Goal: Navigation & Orientation: Find specific page/section

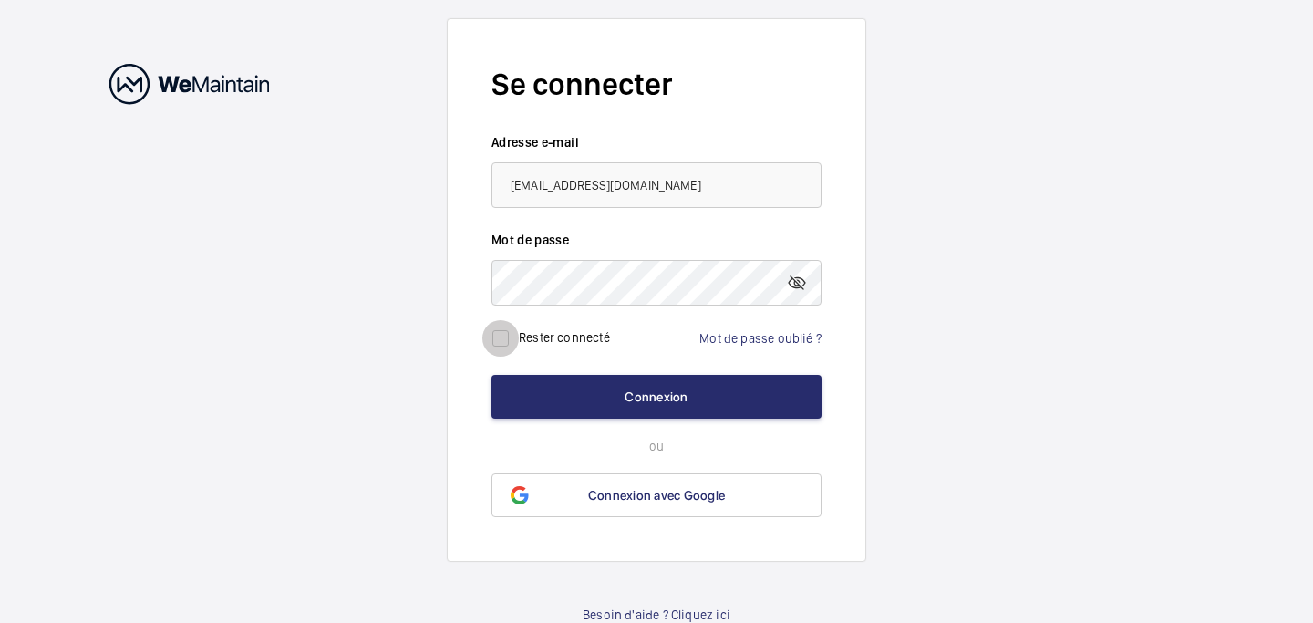
click at [505, 347] on input "checkbox" at bounding box center [500, 338] width 36 height 36
checkbox input "true"
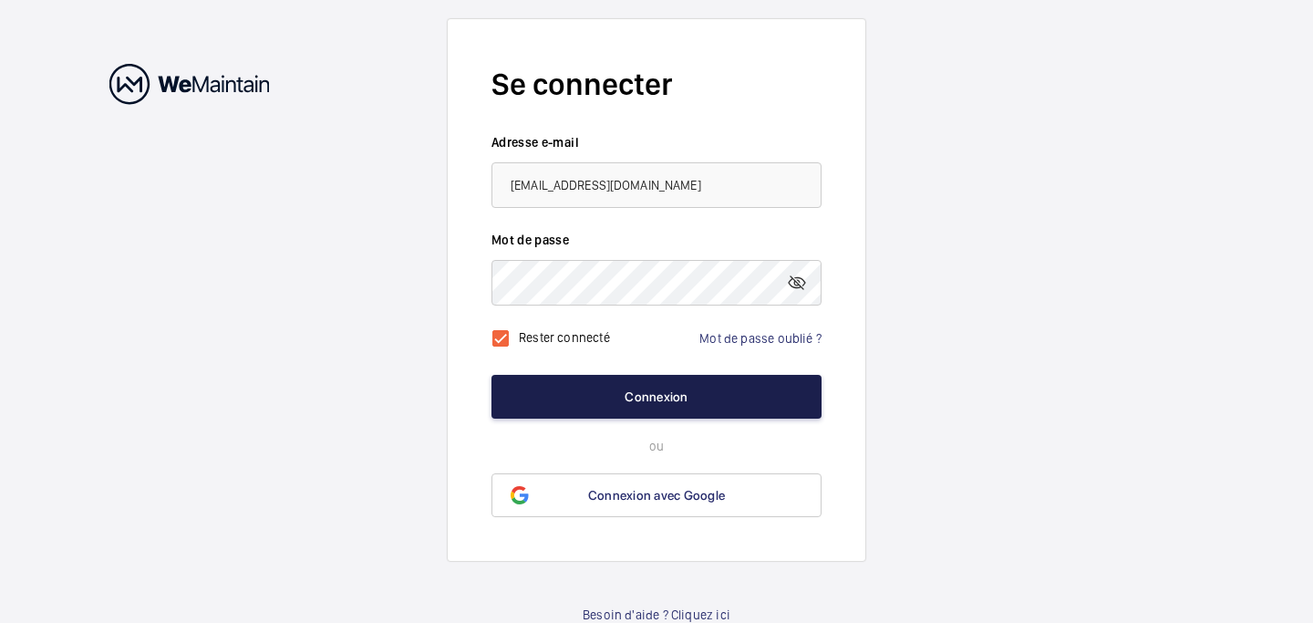
click at [543, 409] on button "Connexion" at bounding box center [657, 397] width 330 height 44
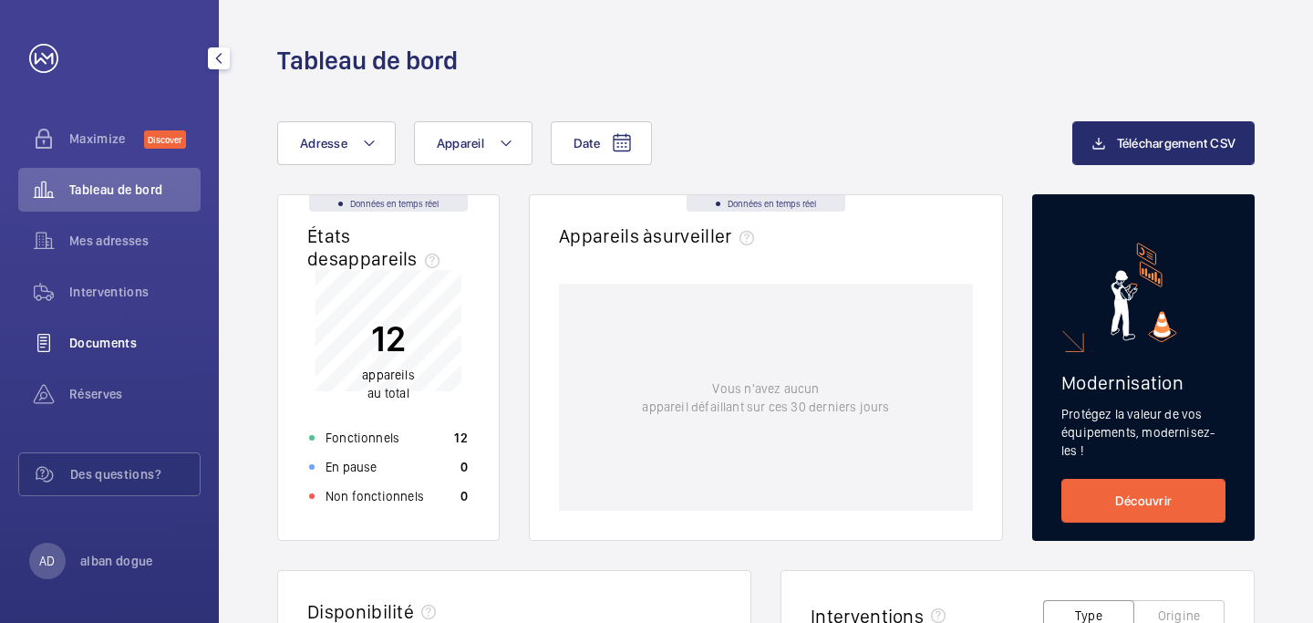
click at [91, 341] on span "Documents" at bounding box center [134, 343] width 131 height 18
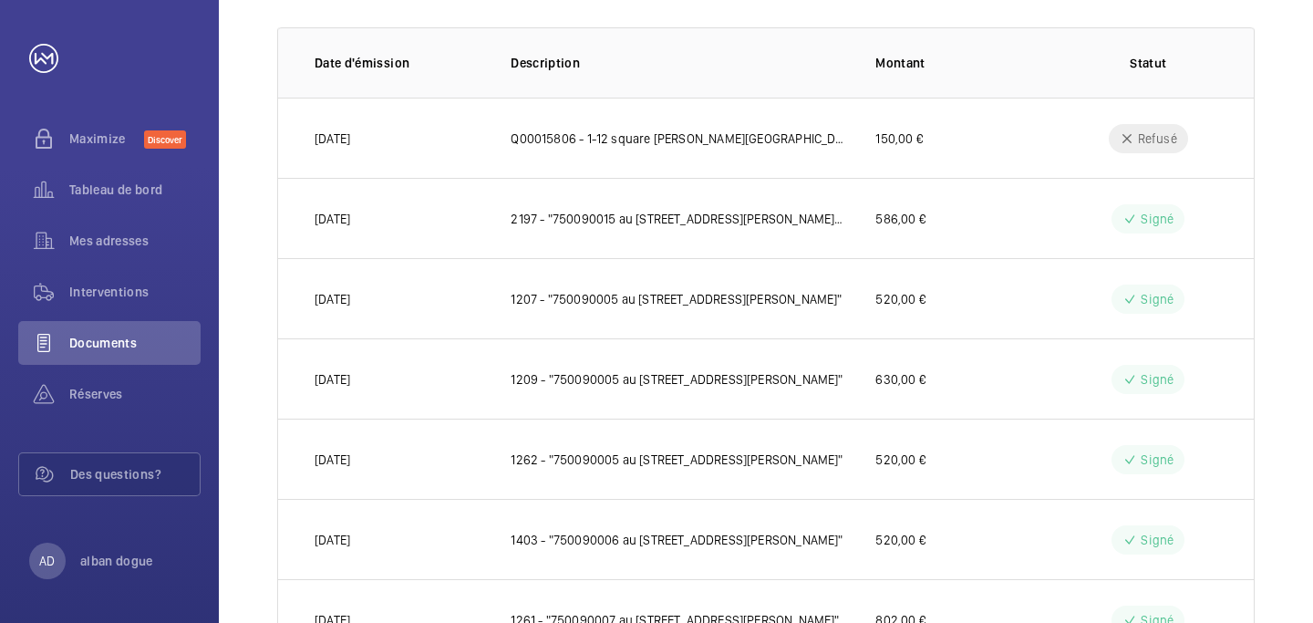
scroll to position [258, 0]
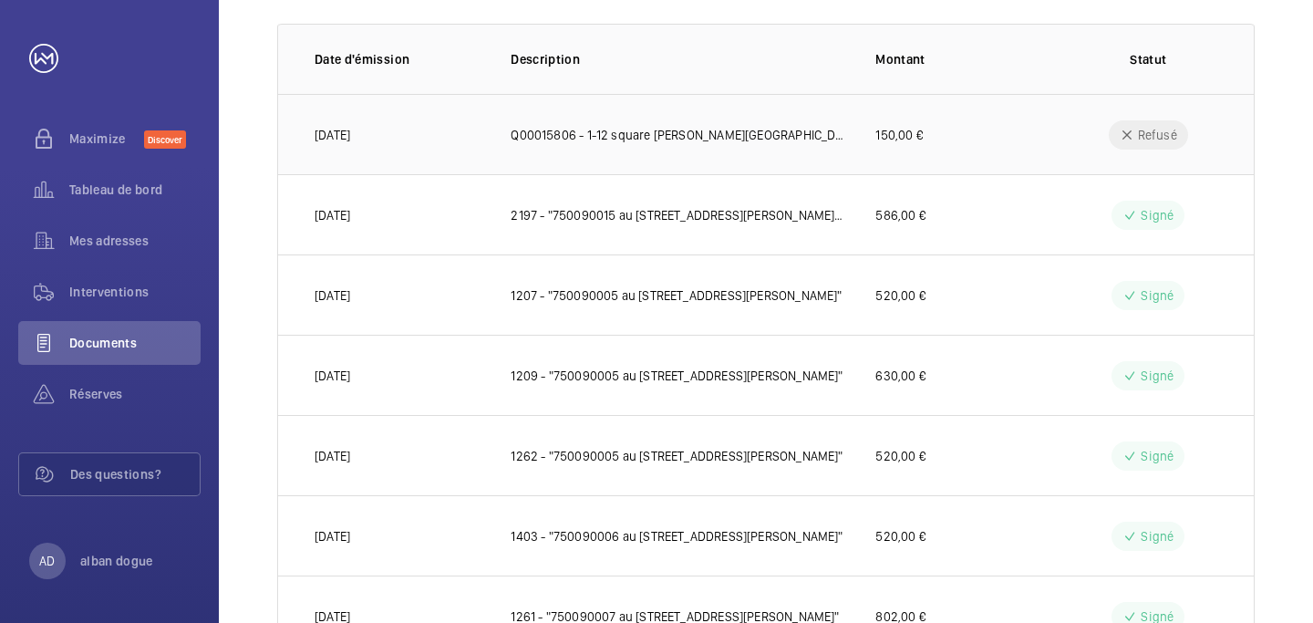
click at [631, 136] on p "Q00015806 - 1-12 square [PERSON_NAME][GEOGRAPHIC_DATA] - Foncia Paris Rive Droi…" at bounding box center [679, 135] width 336 height 18
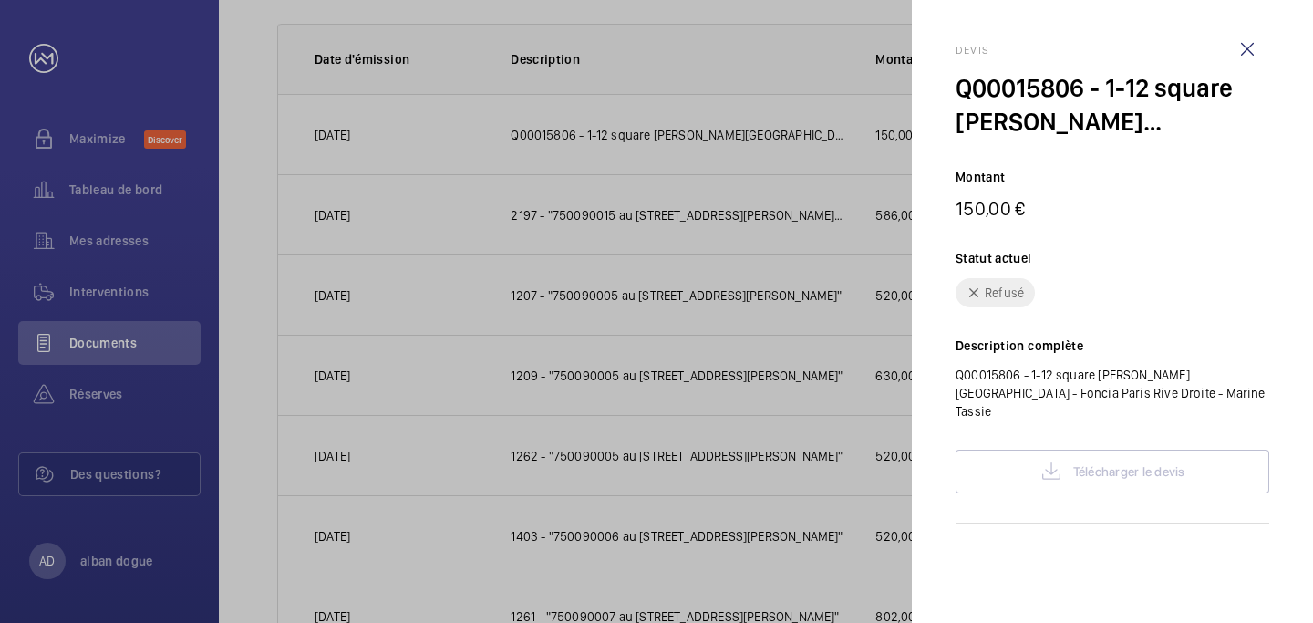
click at [786, 172] on div at bounding box center [656, 311] width 1313 height 623
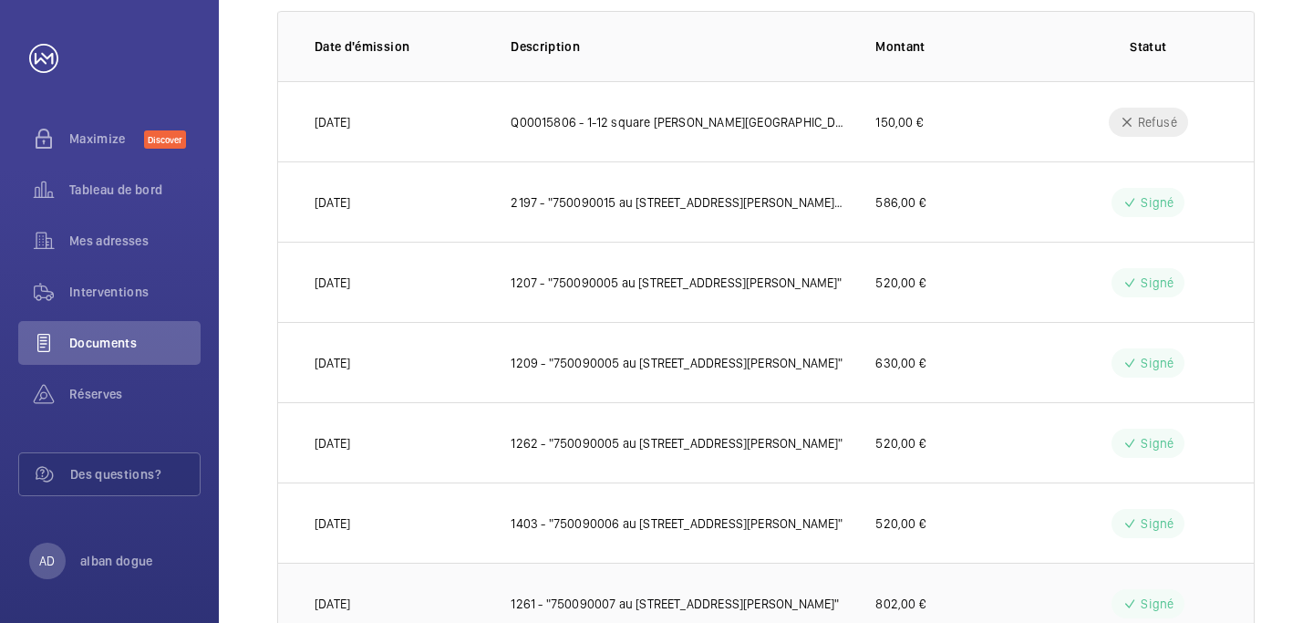
scroll to position [0, 0]
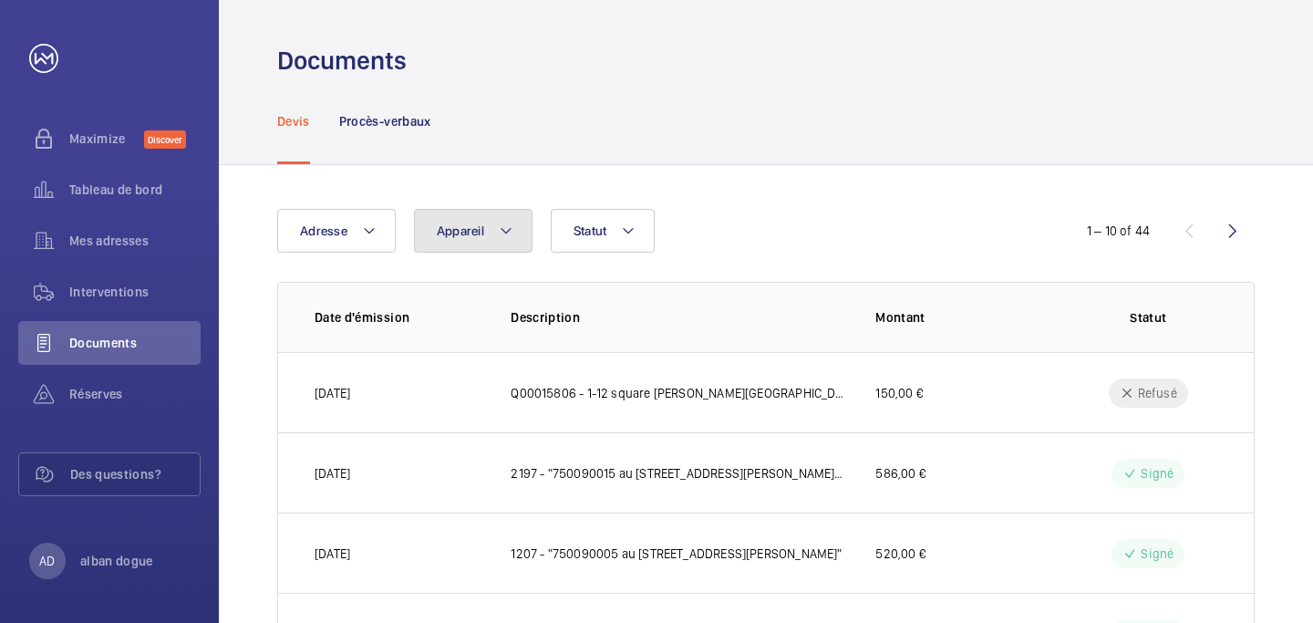
click at [501, 223] on mat-icon at bounding box center [506, 231] width 15 height 22
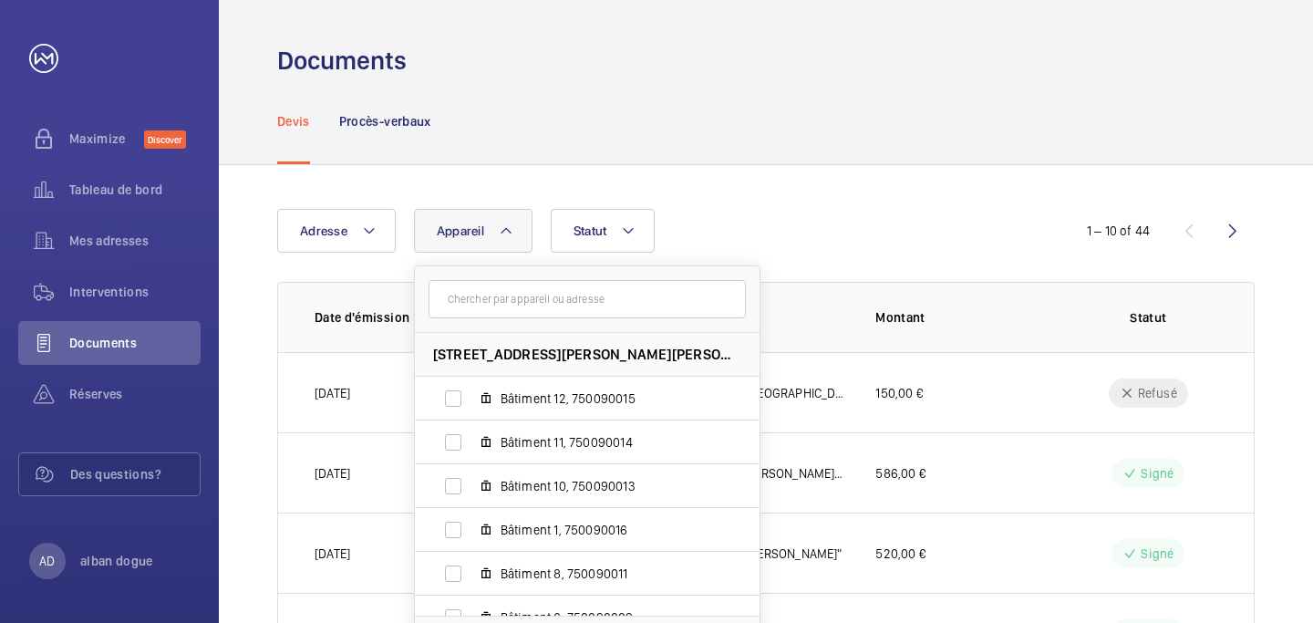
click at [539, 152] on div "Devis Procès-verbaux" at bounding box center [766, 121] width 978 height 87
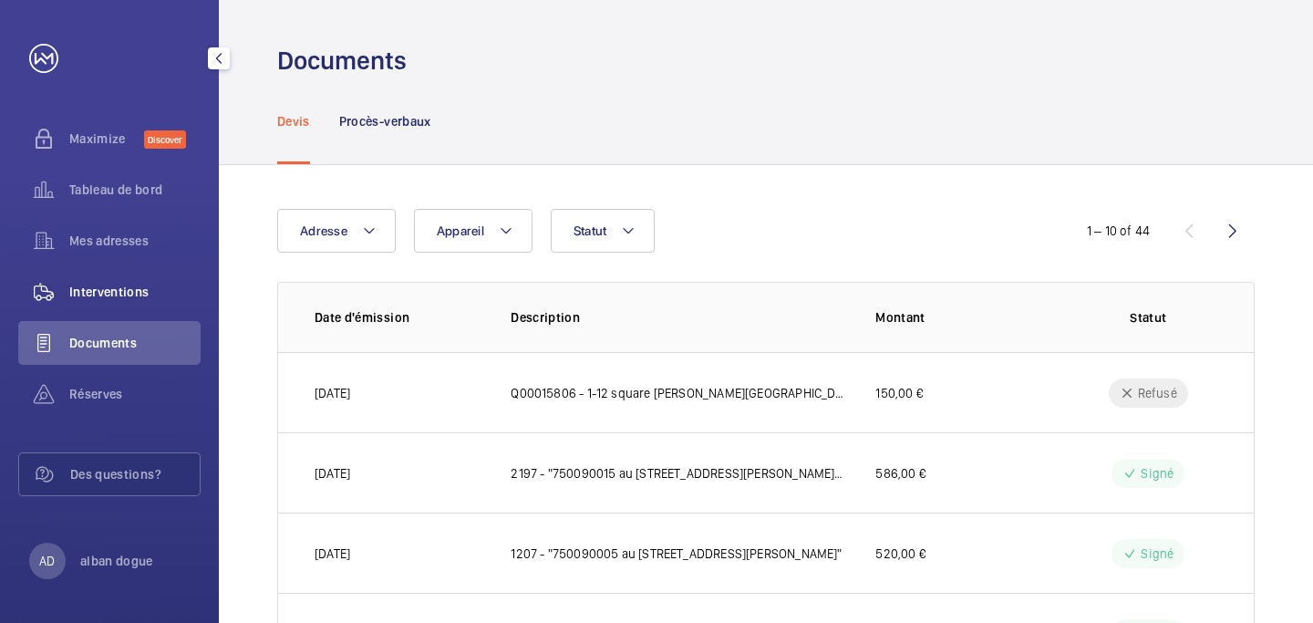
click at [90, 286] on span "Interventions" at bounding box center [134, 292] width 131 height 18
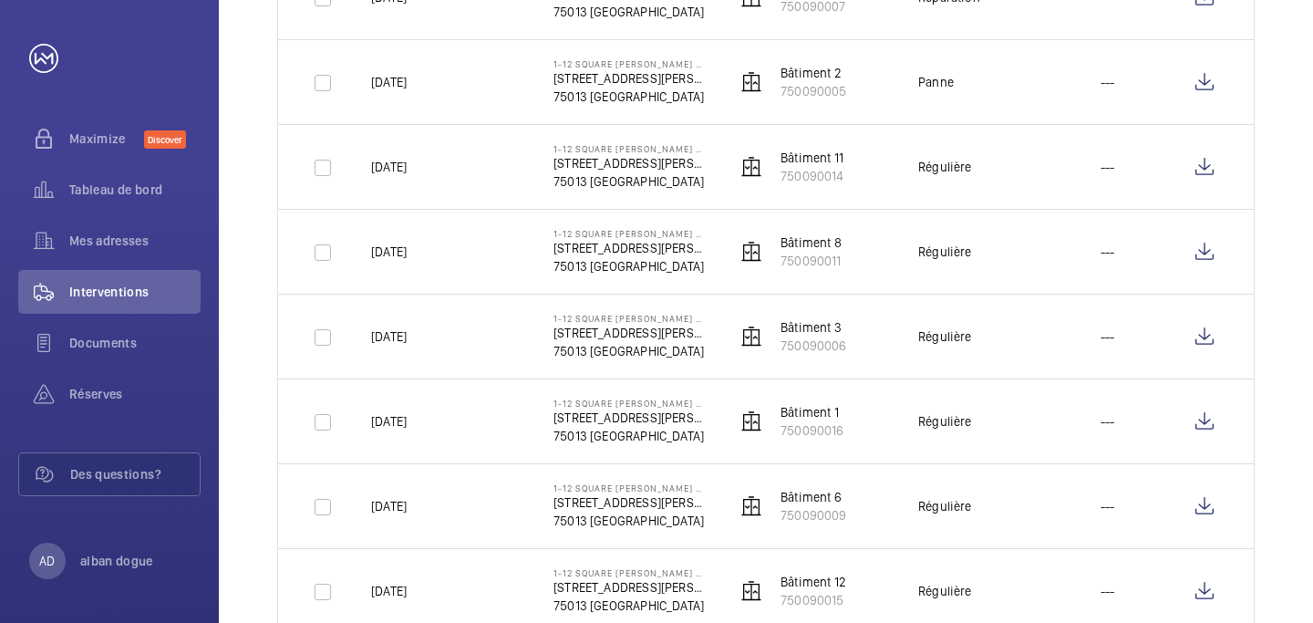
scroll to position [909, 0]
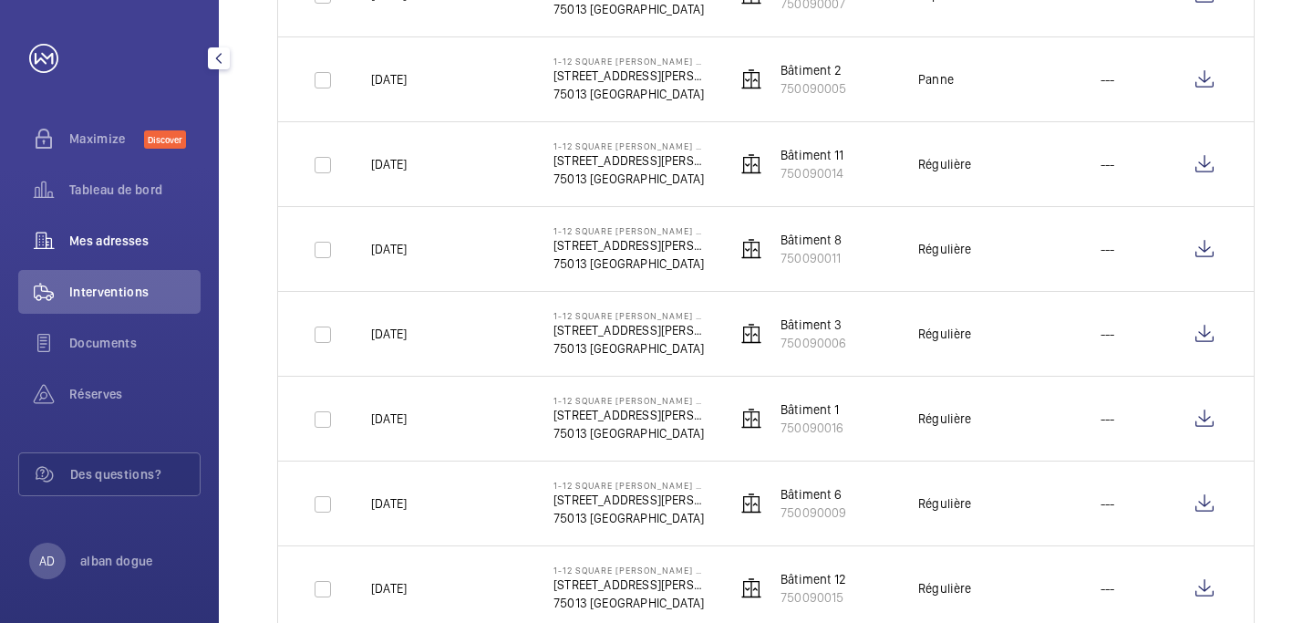
click at [89, 248] on span "Mes adresses" at bounding box center [134, 241] width 131 height 18
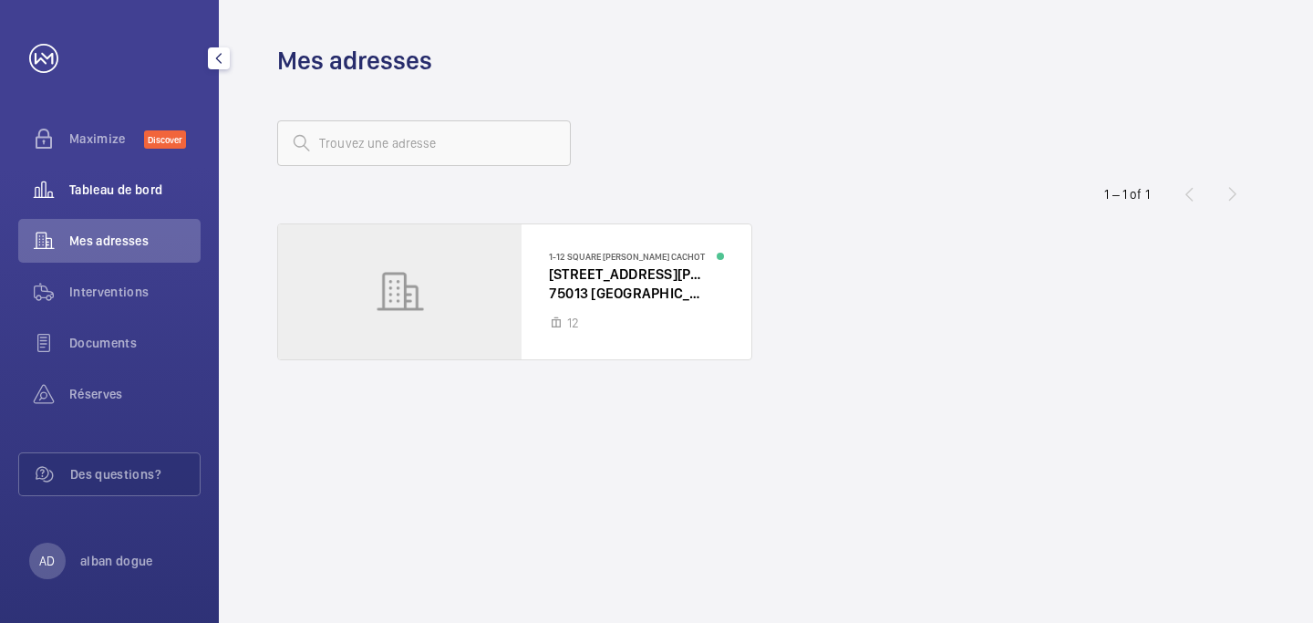
click at [108, 181] on span "Tableau de bord" at bounding box center [134, 190] width 131 height 18
